Goal: Task Accomplishment & Management: Use online tool/utility

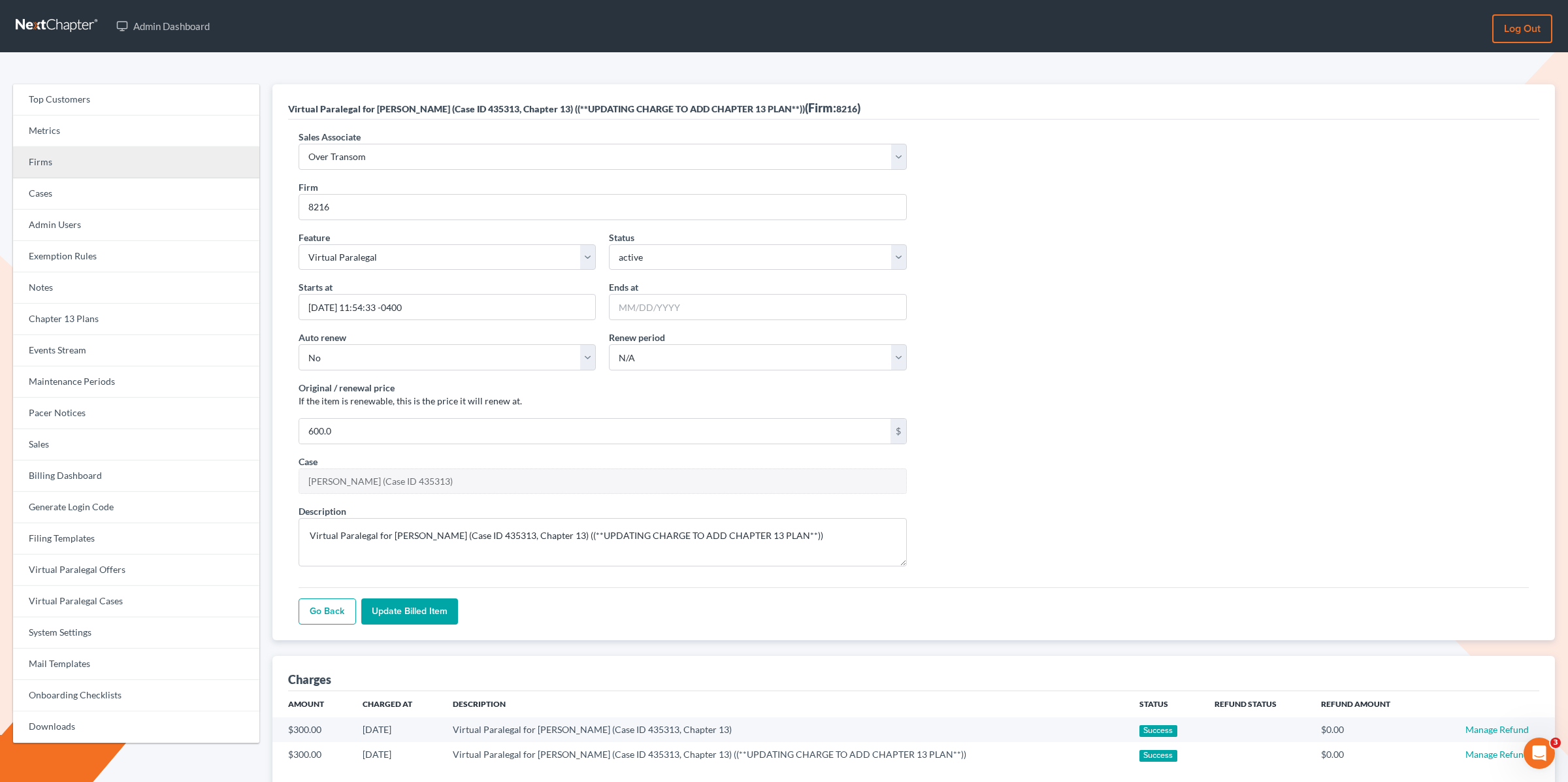
click at [95, 159] on link "Firms" at bounding box center [136, 163] width 246 height 31
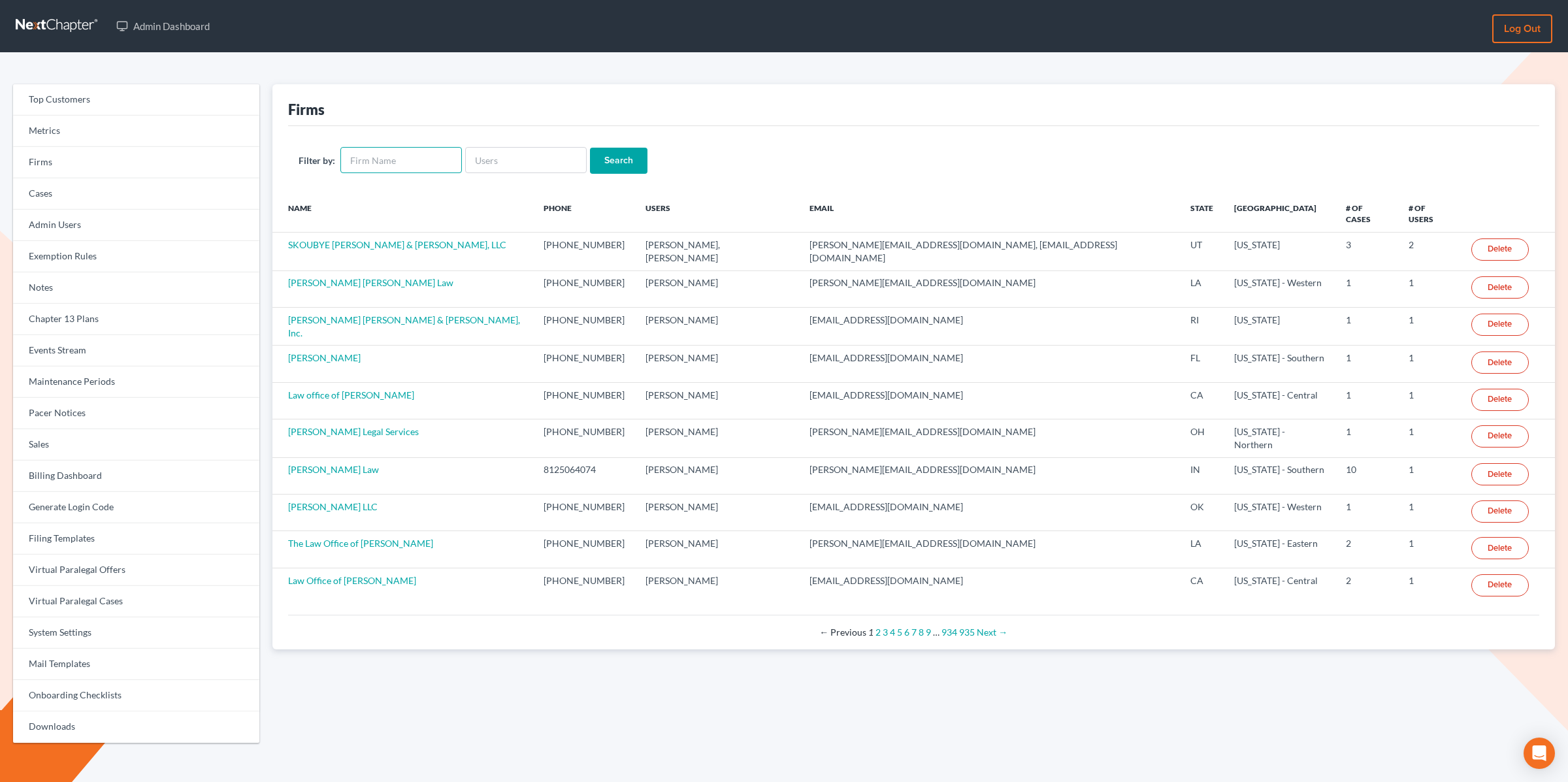
click at [357, 163] on input "text" at bounding box center [401, 160] width 122 height 26
type input "debt law"
click at [616, 170] on input "Search" at bounding box center [619, 161] width 57 height 26
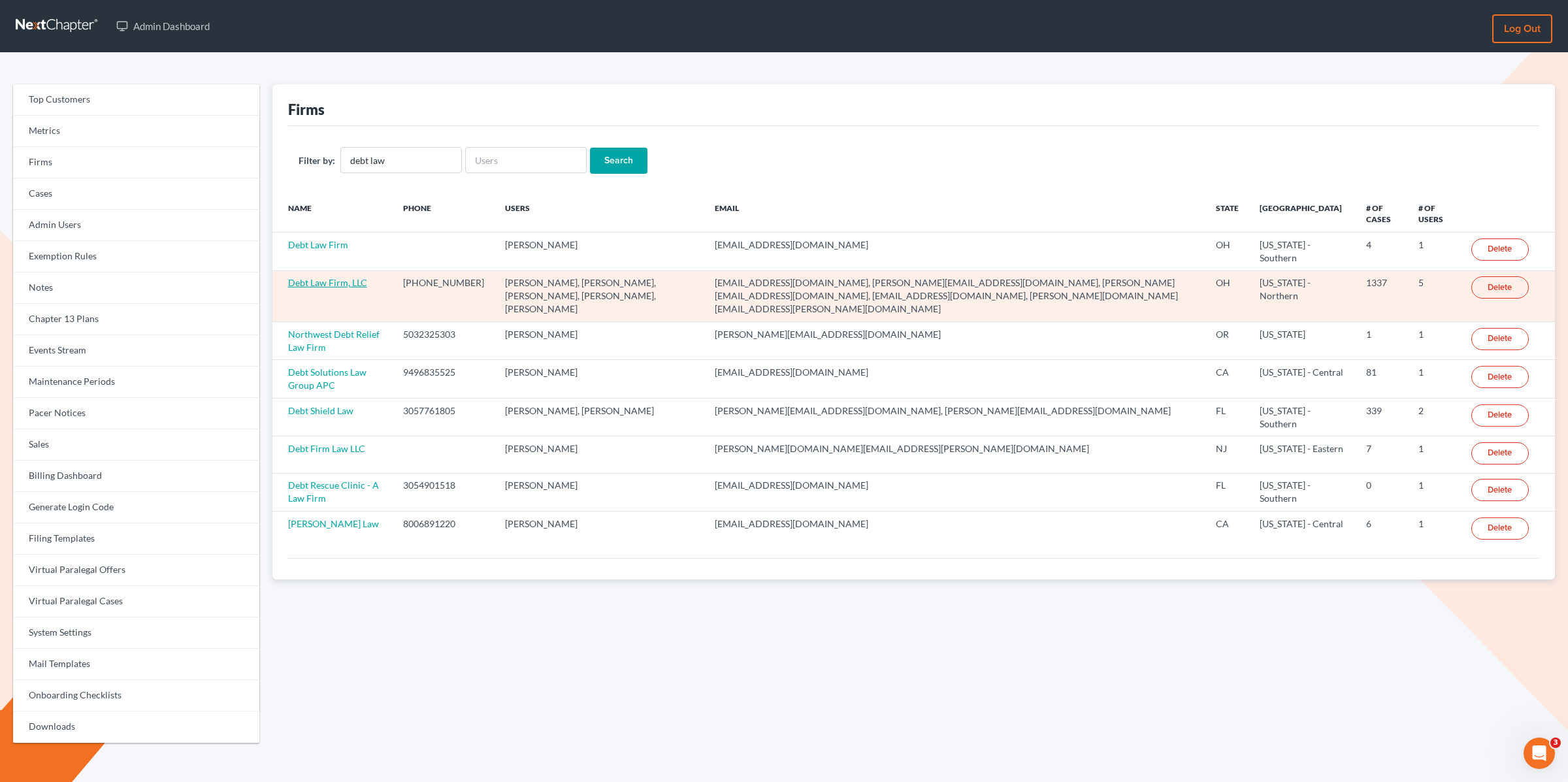
click at [313, 286] on link "Debt Law Firm, LLC" at bounding box center [328, 282] width 79 height 11
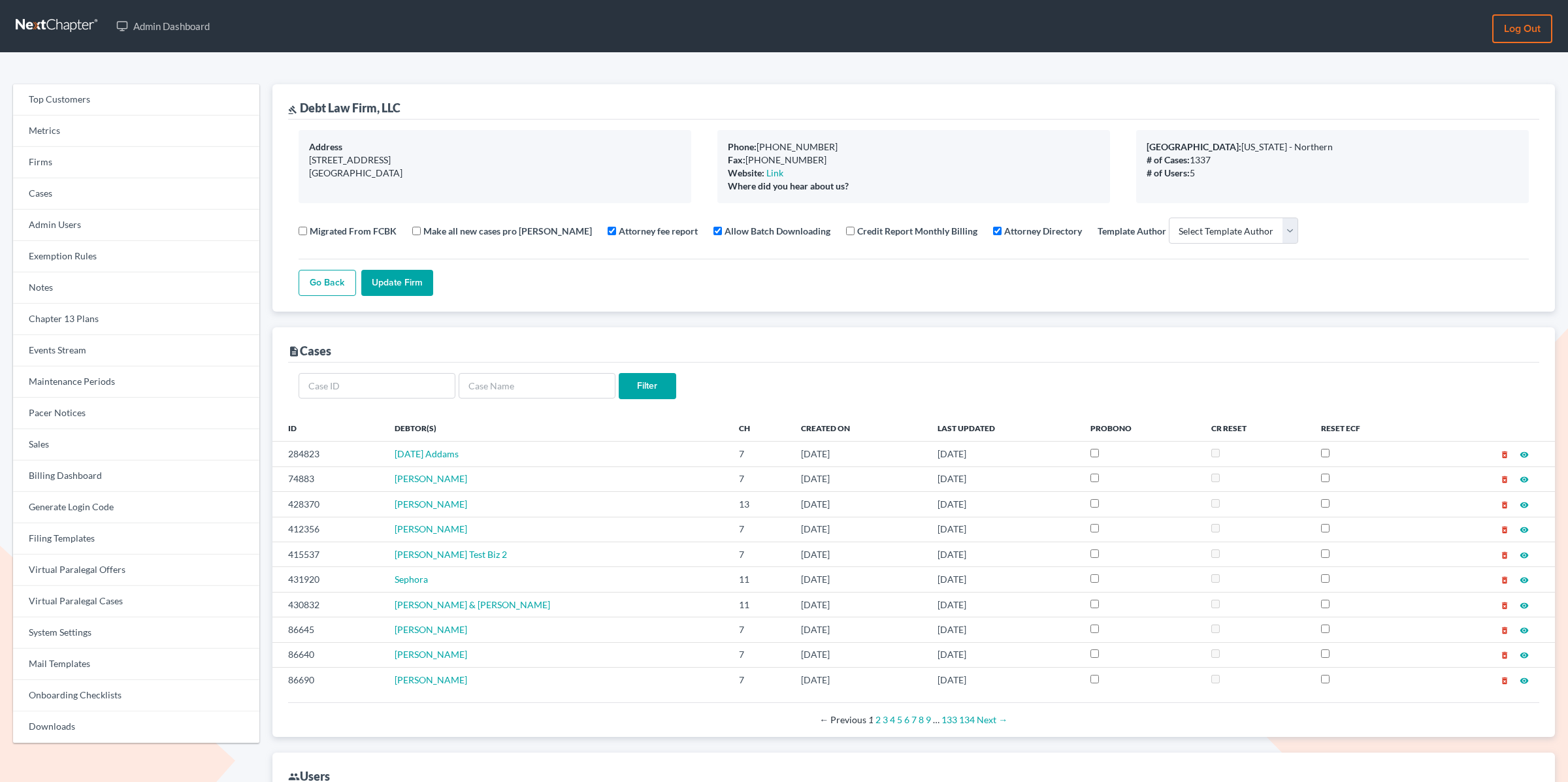
select select
click at [56, 156] on link "Firms" at bounding box center [136, 163] width 246 height 31
click at [55, 196] on link "Cases" at bounding box center [136, 194] width 246 height 31
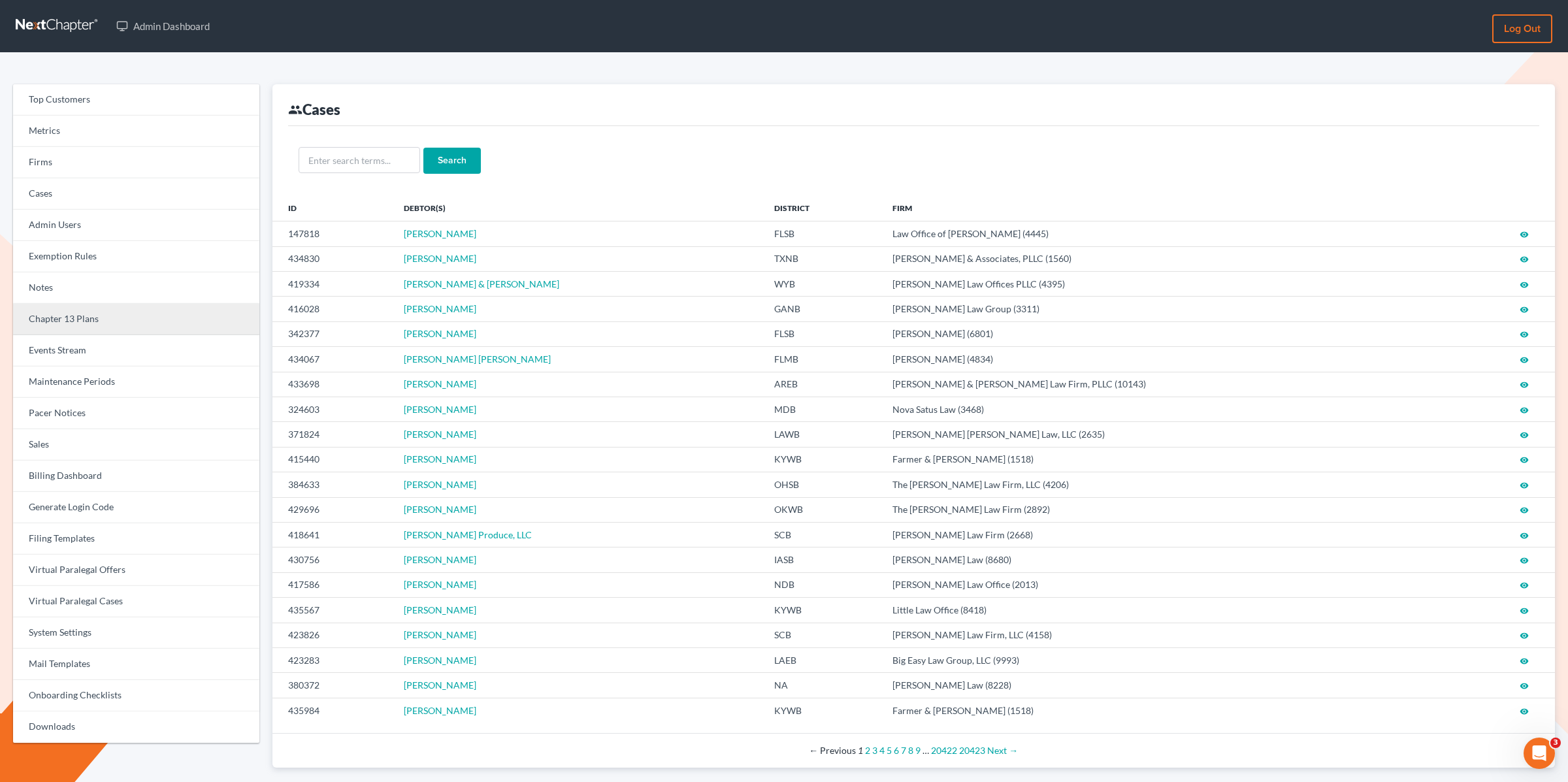
click at [79, 320] on link "Chapter 13 Plans" at bounding box center [136, 319] width 246 height 31
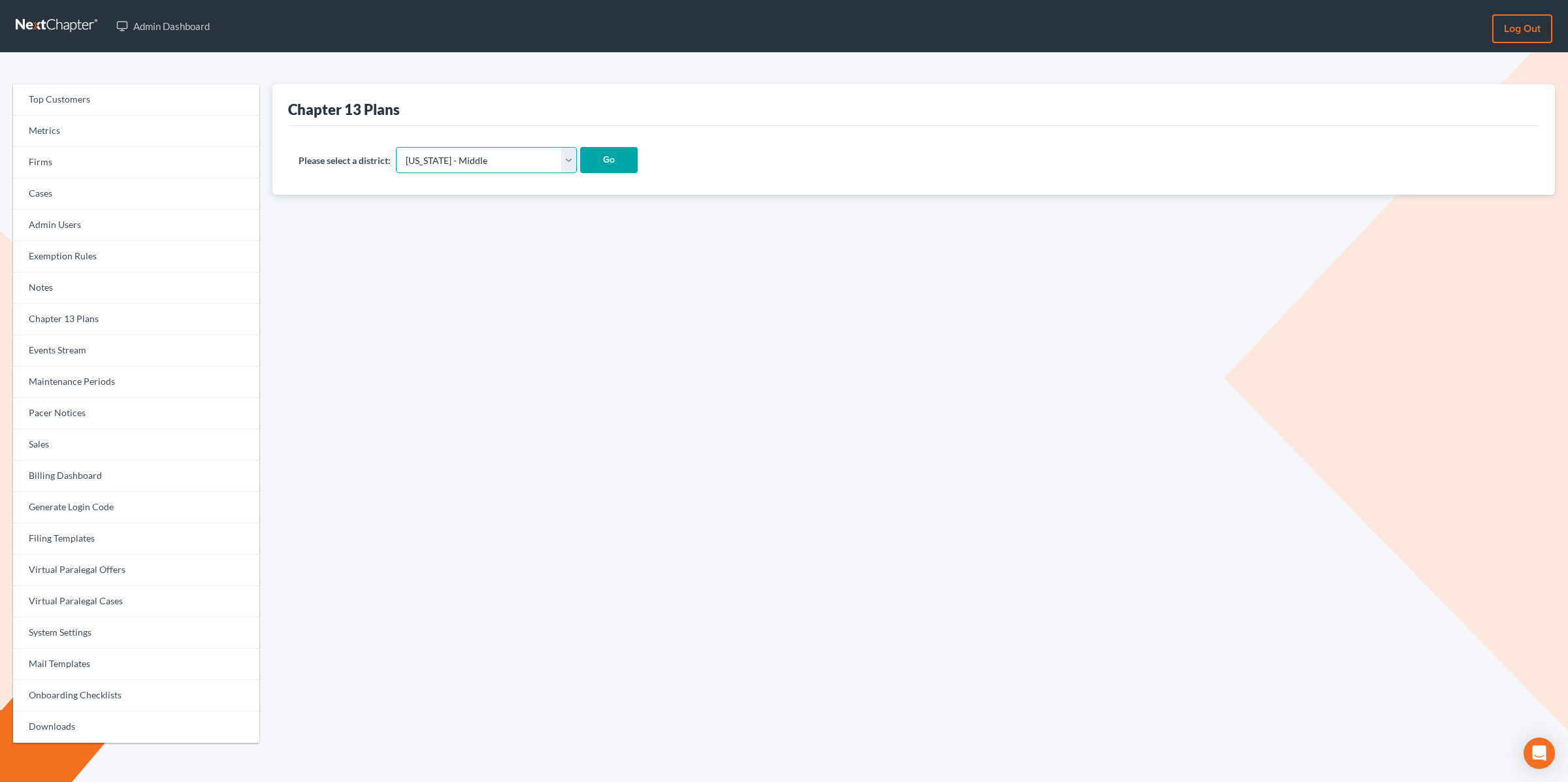
click at [448, 169] on select "Alabama - Middle Alabama - Northern Alabama - Southern Alaska Arizona Arkansas …" at bounding box center [486, 160] width 181 height 26
select select "48"
click at [396, 147] on select "Alabama - Middle Alabama - Northern Alabama - Southern Alaska Arizona Arkansas …" at bounding box center [486, 160] width 181 height 26
click at [580, 167] on input "Go" at bounding box center [608, 160] width 57 height 26
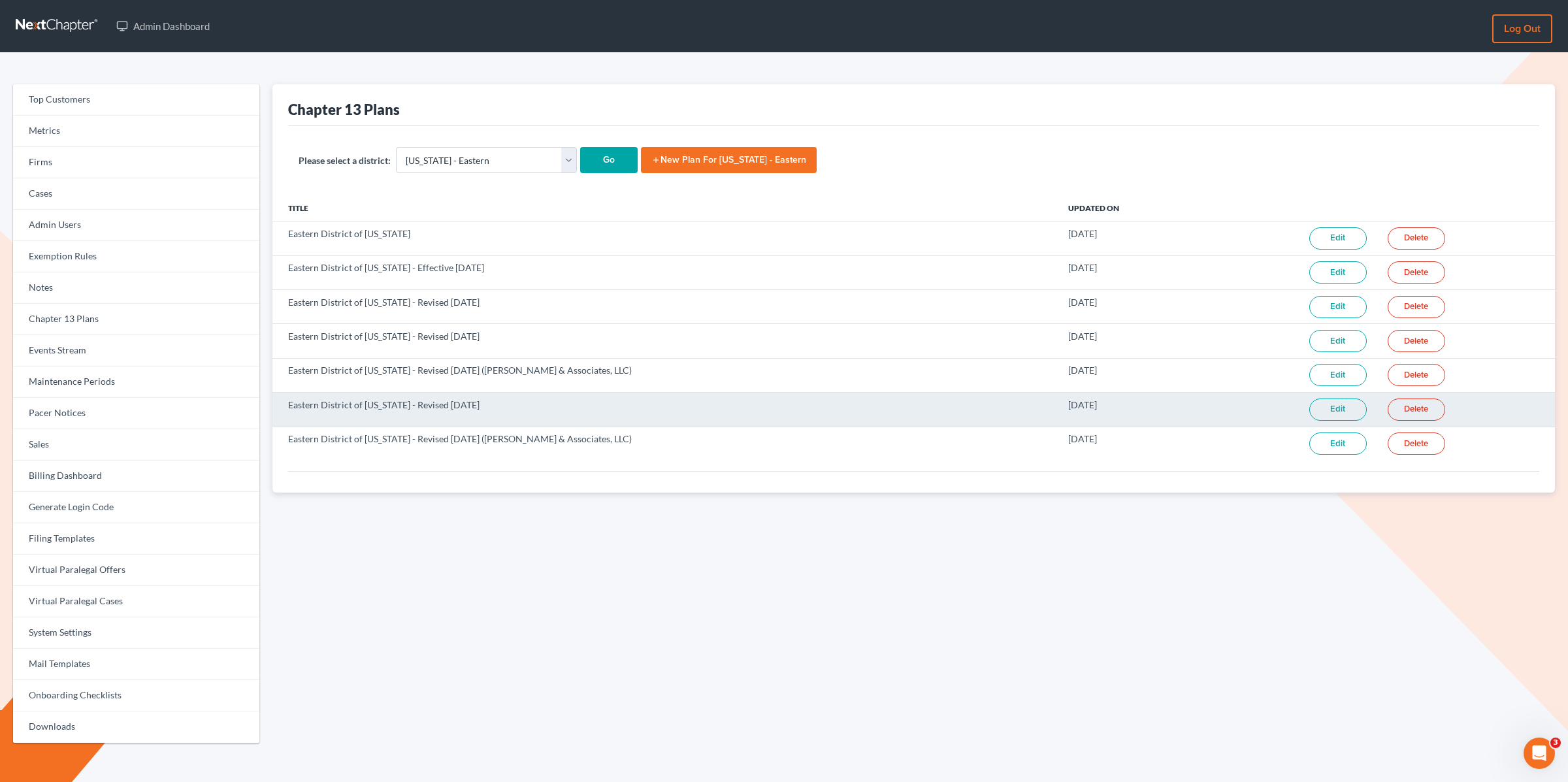
click at [1328, 413] on link "Edit" at bounding box center [1338, 409] width 57 height 22
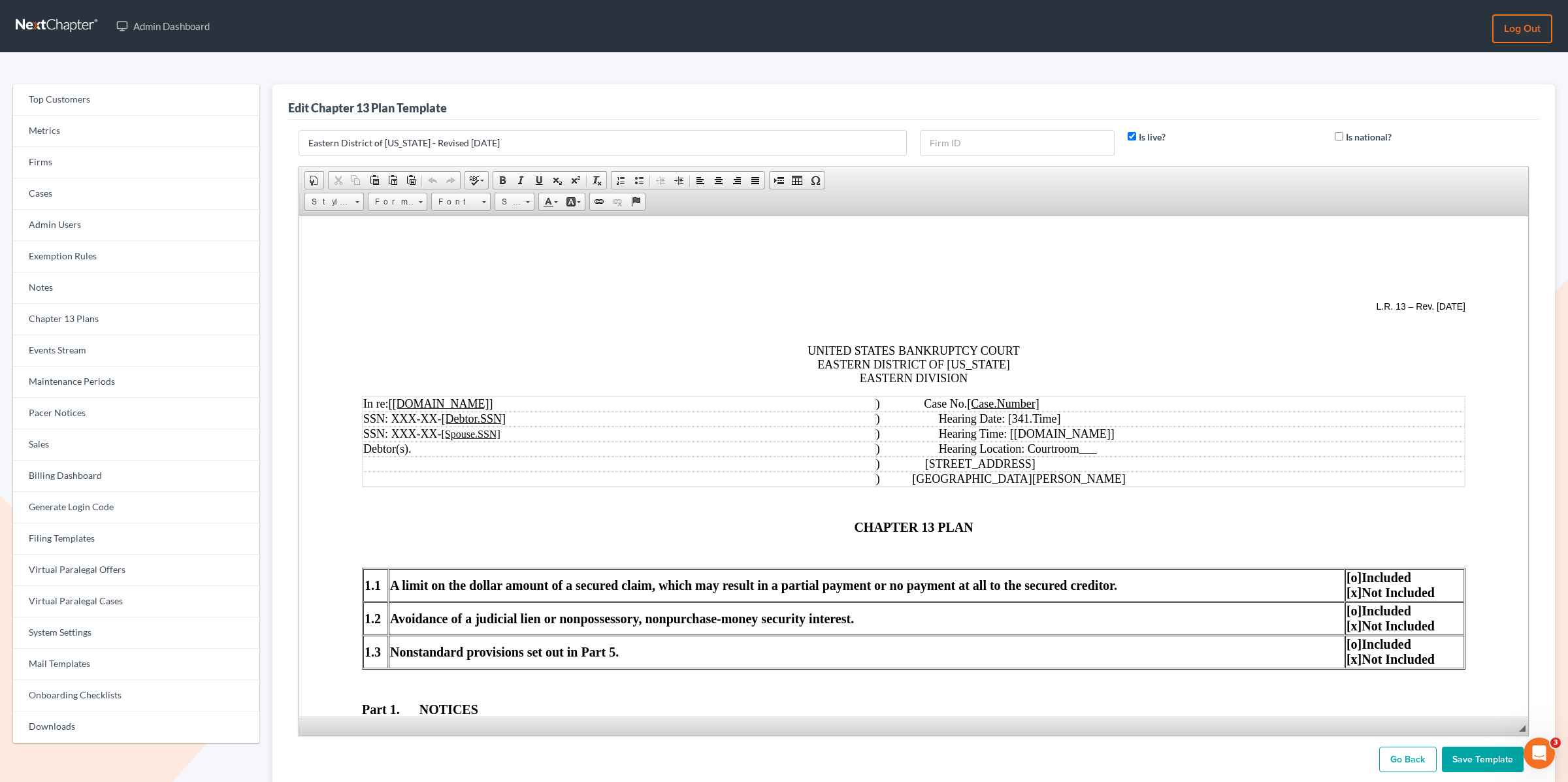
drag, startPoint x: 1519, startPoint y: 523, endPoint x: 1519, endPoint y: 767, distance: 244.0
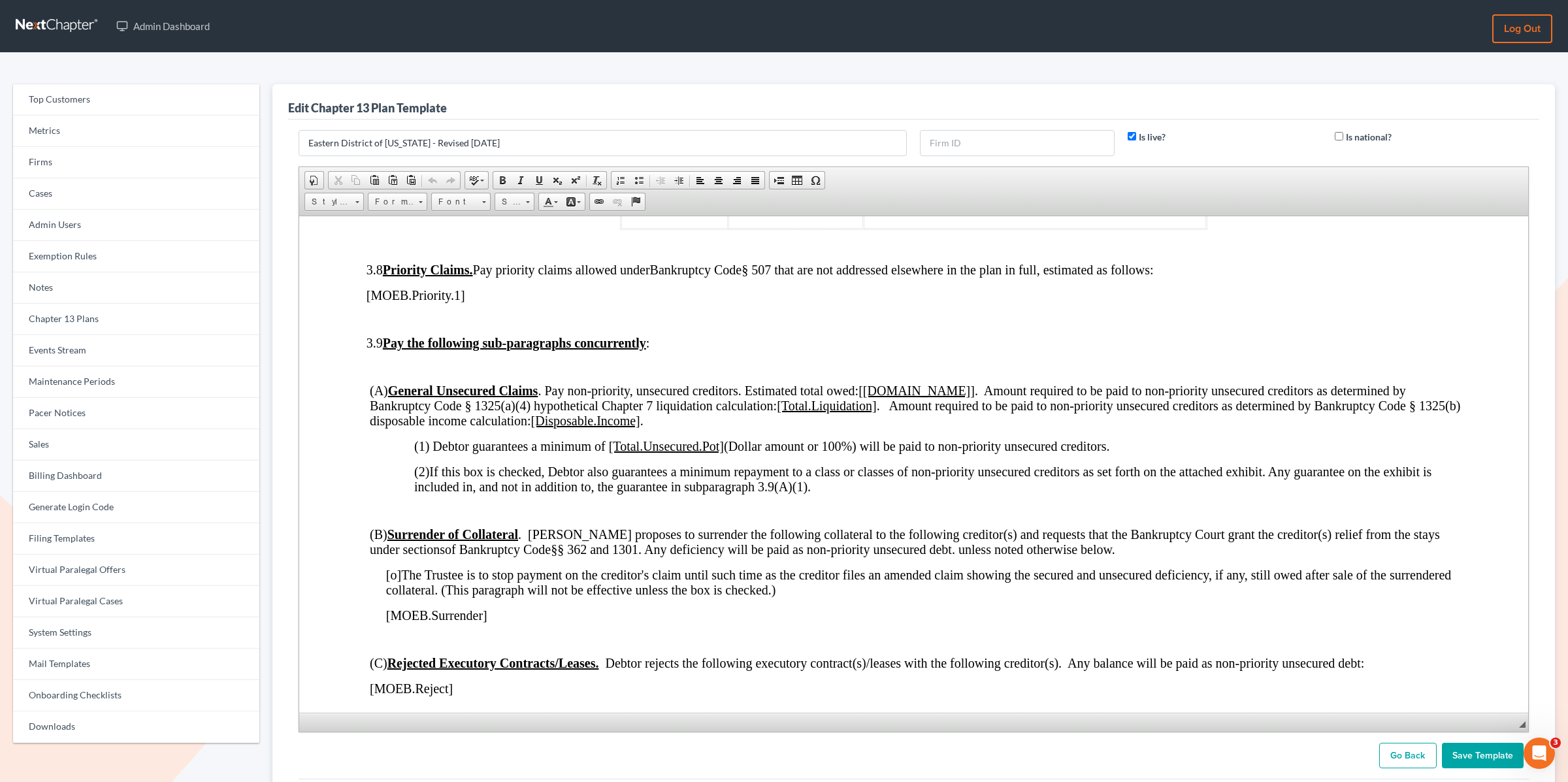
scroll to position [2504, 0]
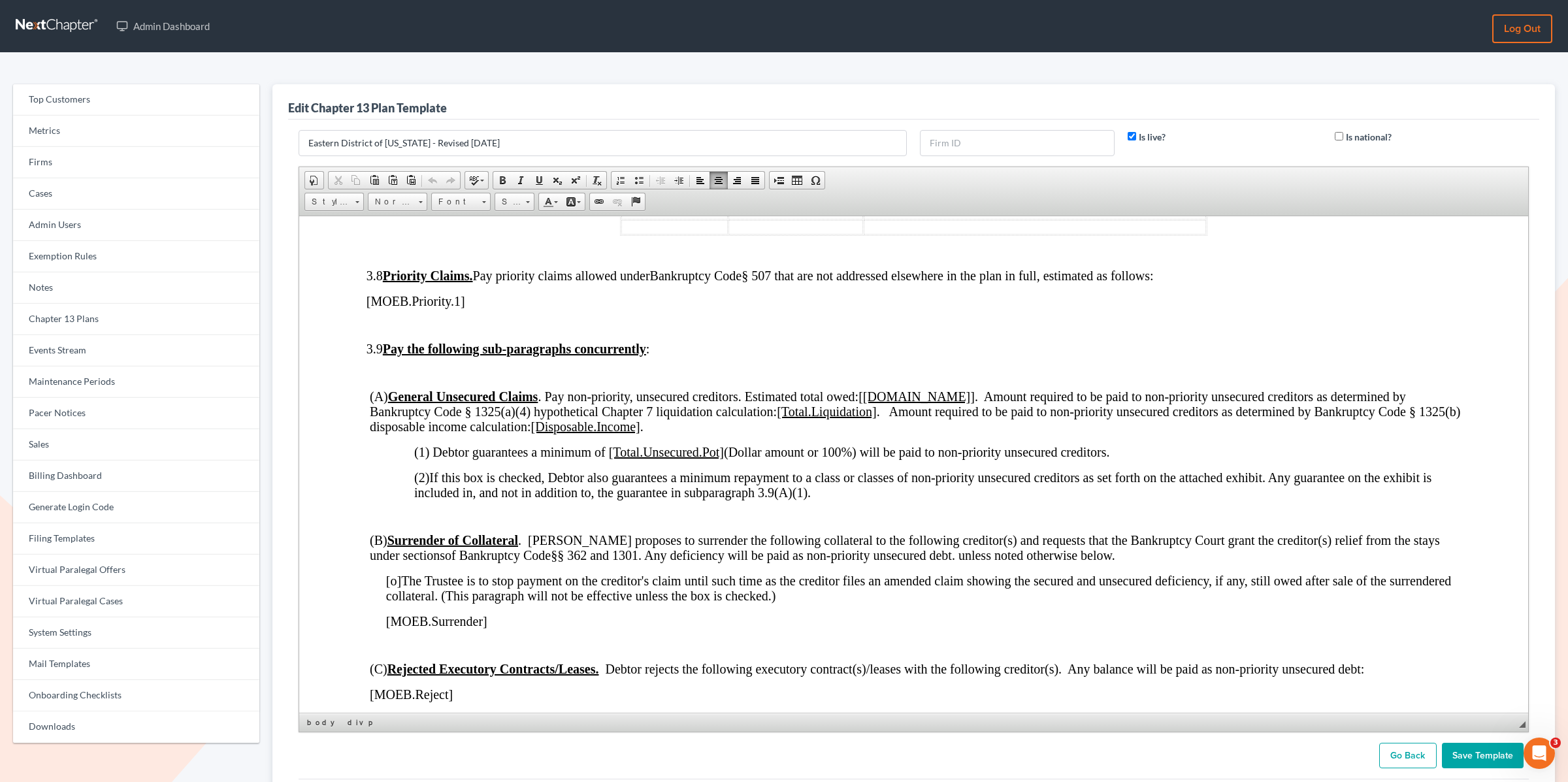
click at [430, 470] on span "(2) If this box is checked, Debtor also guarantees a minimum repayment to a cla…" at bounding box center [922, 485] width 1017 height 30
click at [1478, 755] on input "Save Template" at bounding box center [1482, 756] width 82 height 26
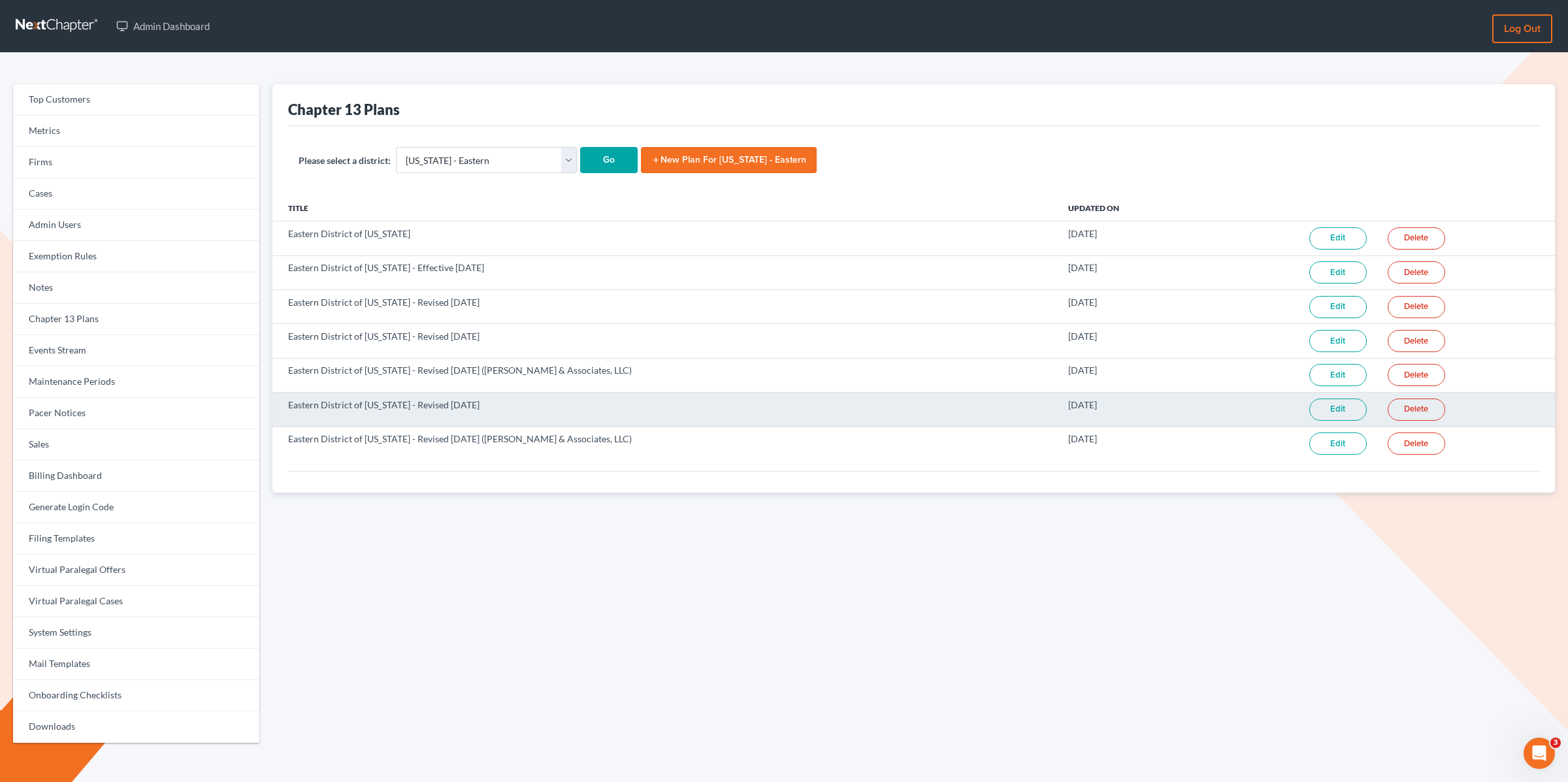
click at [1332, 415] on link "Edit" at bounding box center [1338, 409] width 57 height 22
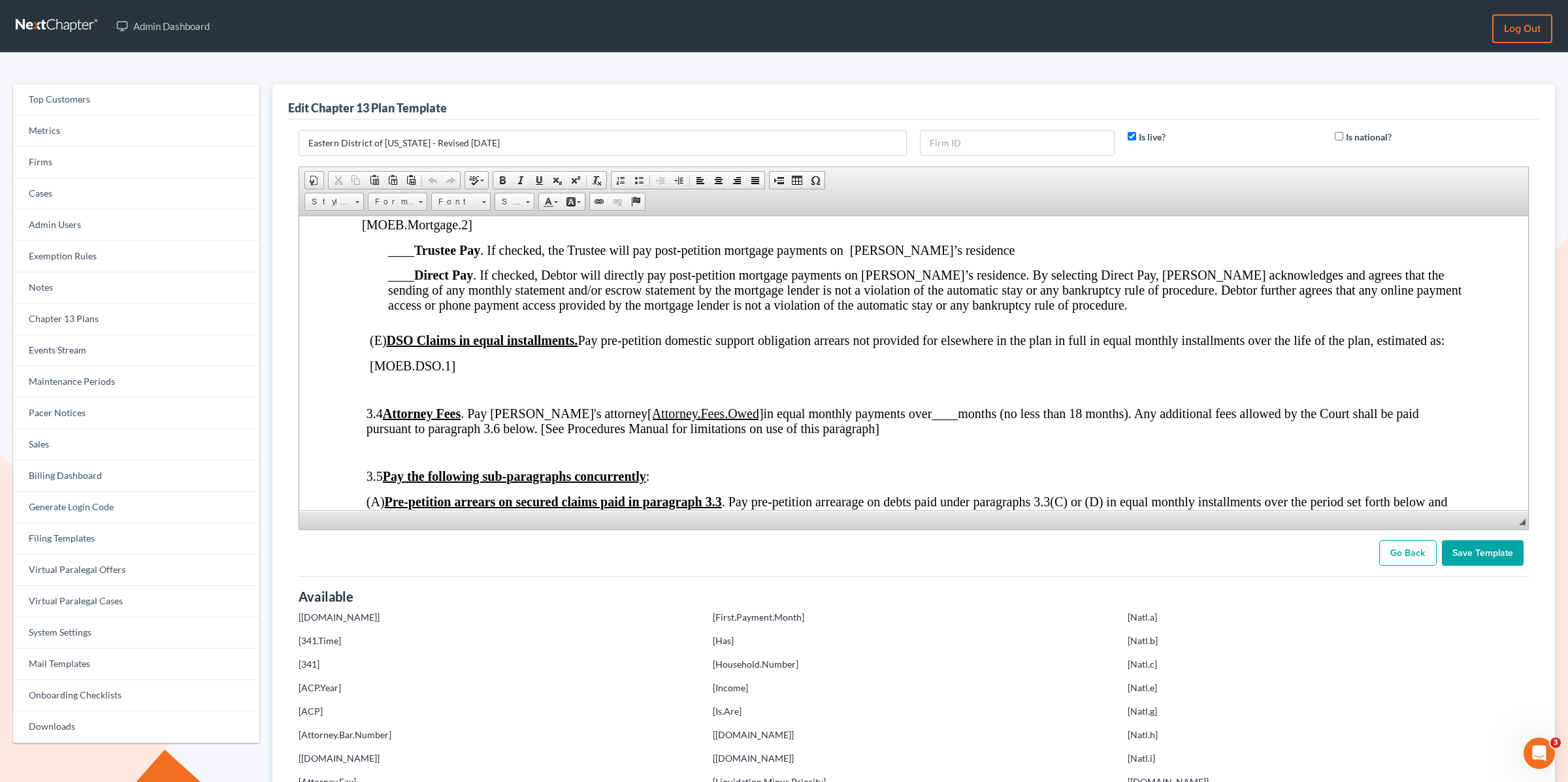
scroll to position [1565, 0]
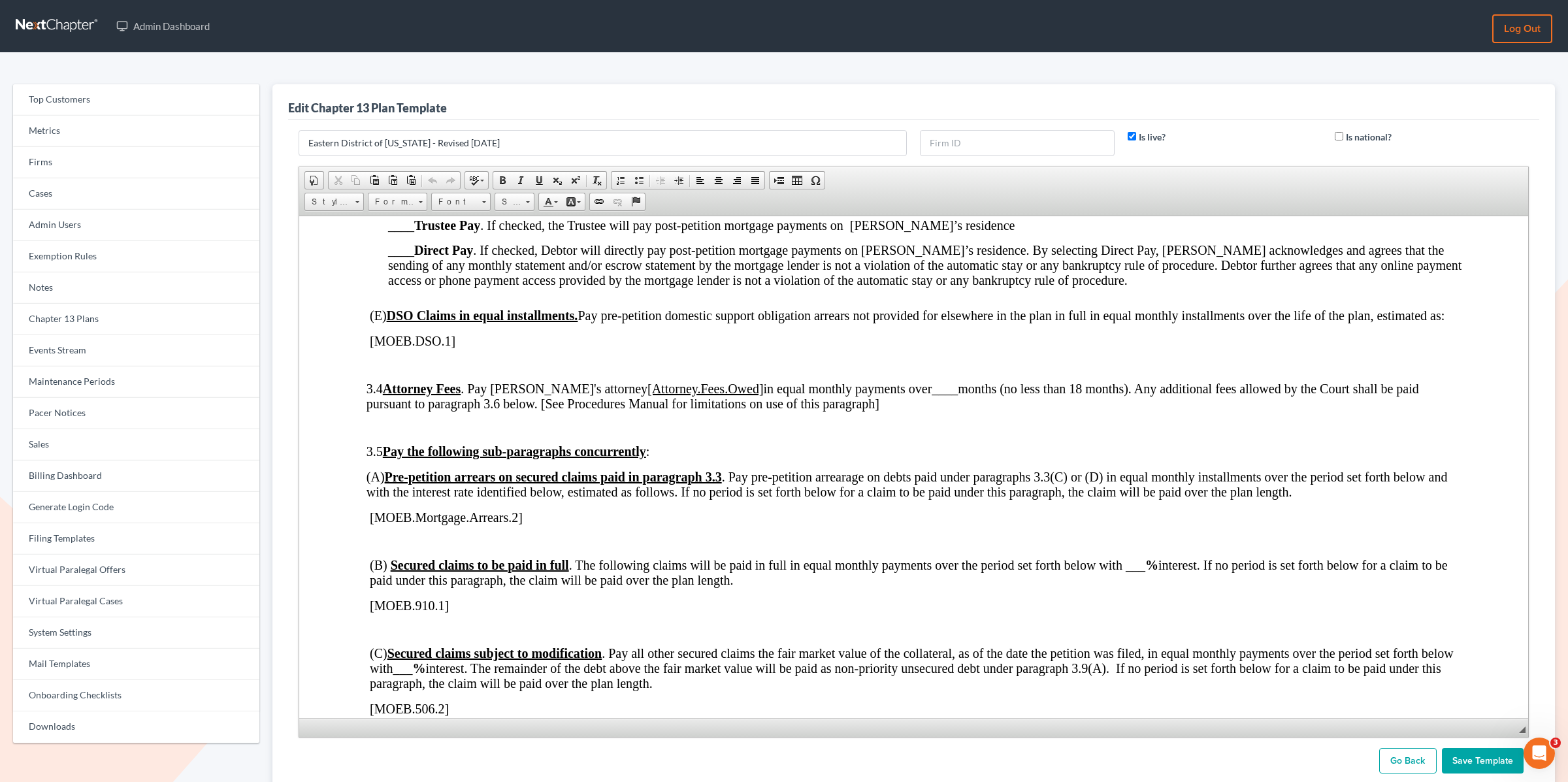
drag, startPoint x: 1521, startPoint y: 522, endPoint x: 1549, endPoint y: 779, distance: 258.5
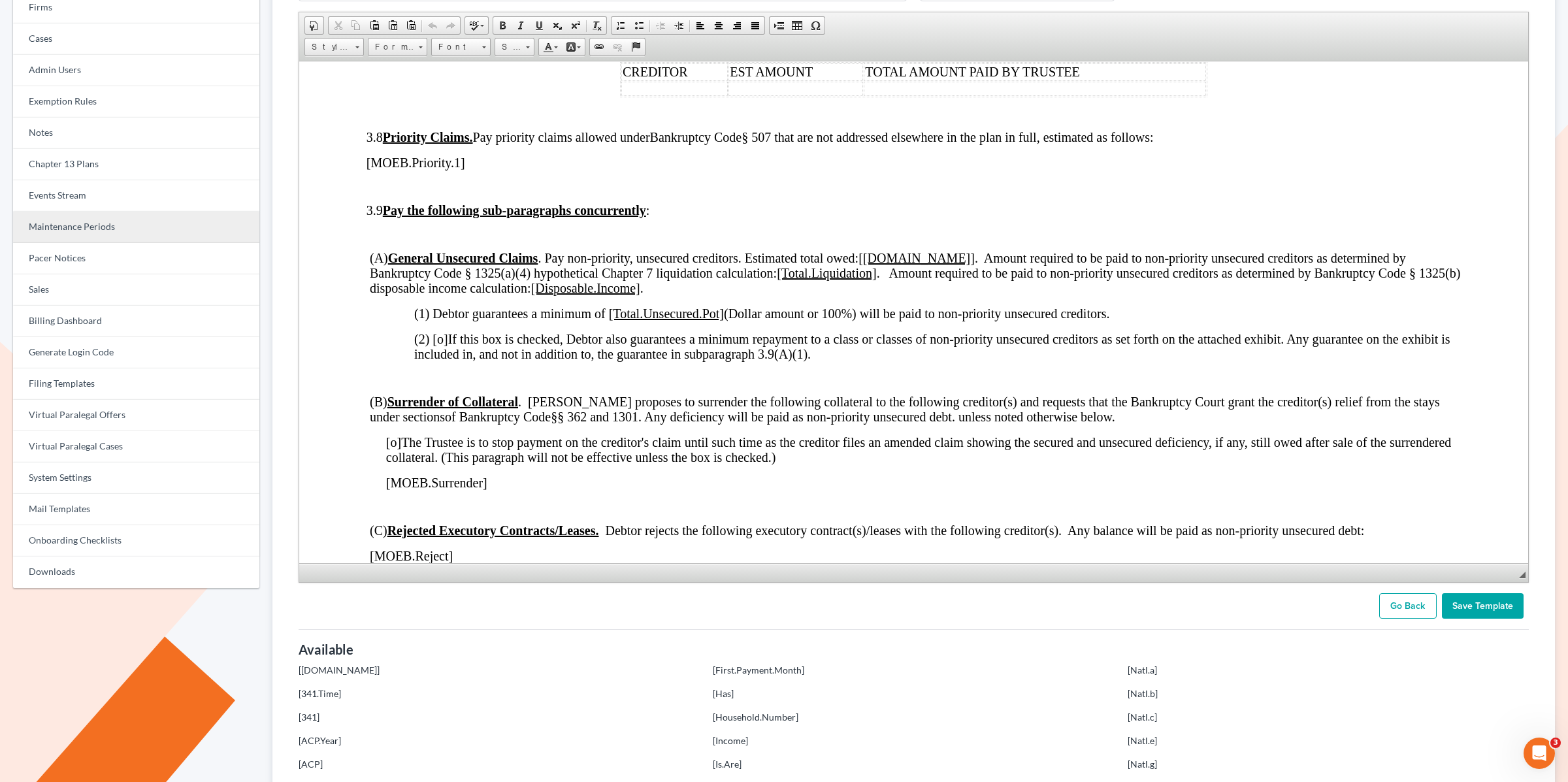
scroll to position [0, 0]
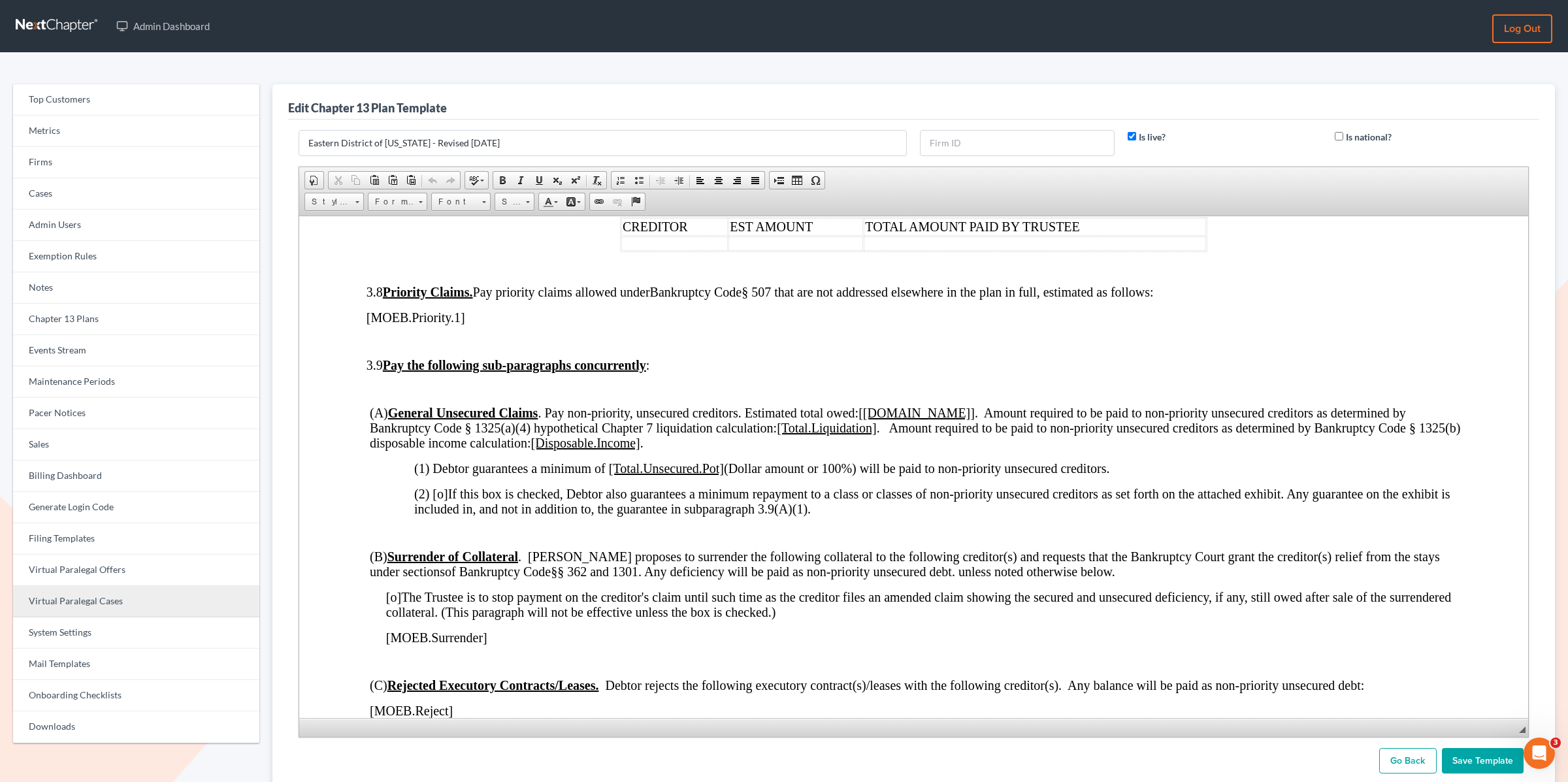
click at [100, 602] on link "Virtual Paralegal Cases" at bounding box center [136, 602] width 246 height 31
